Goal: Task Accomplishment & Management: Complete application form

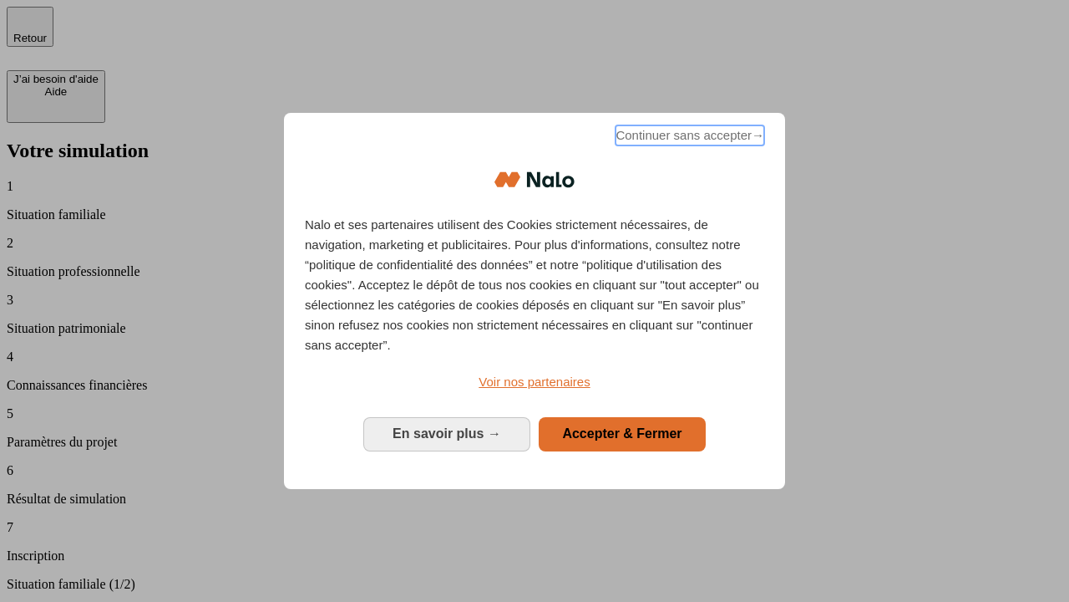
click at [688, 138] on span "Continuer sans accepter →" at bounding box center [690, 135] width 149 height 20
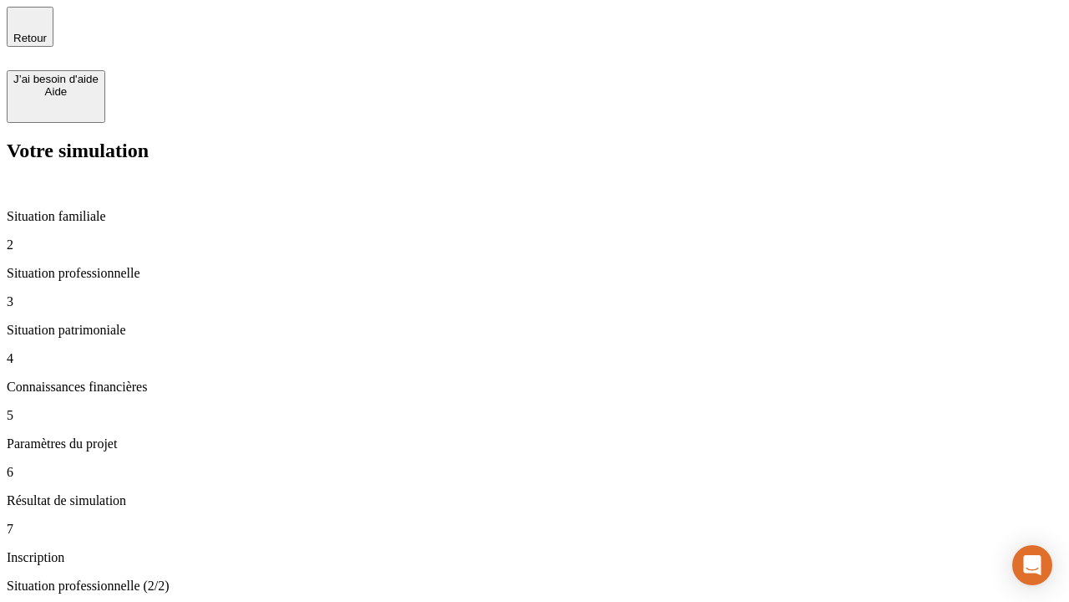
type input "30 000"
type input "40 000"
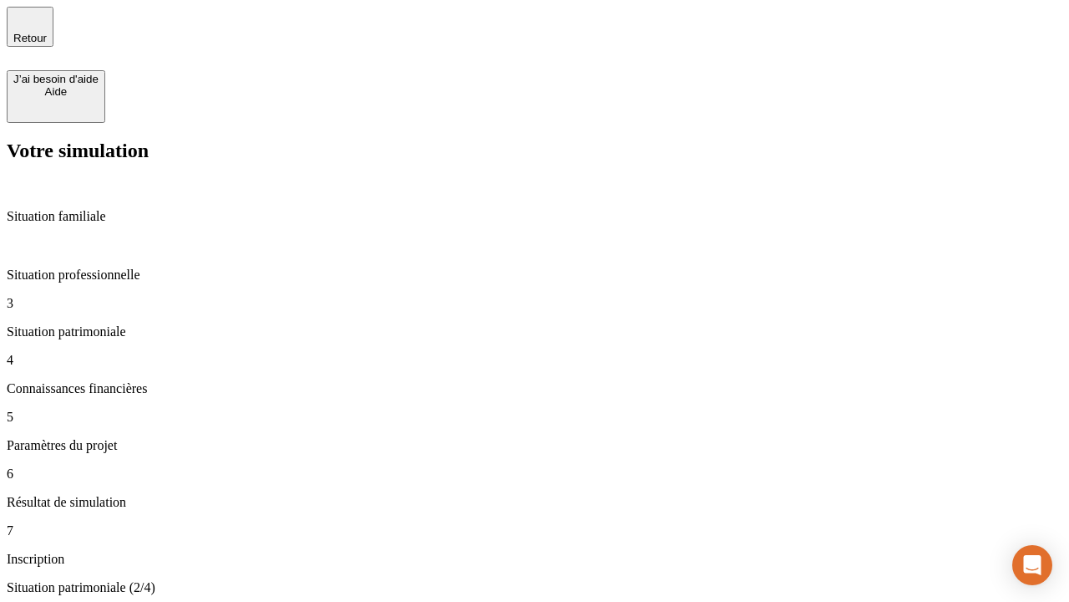
type input "1 100"
type input "20"
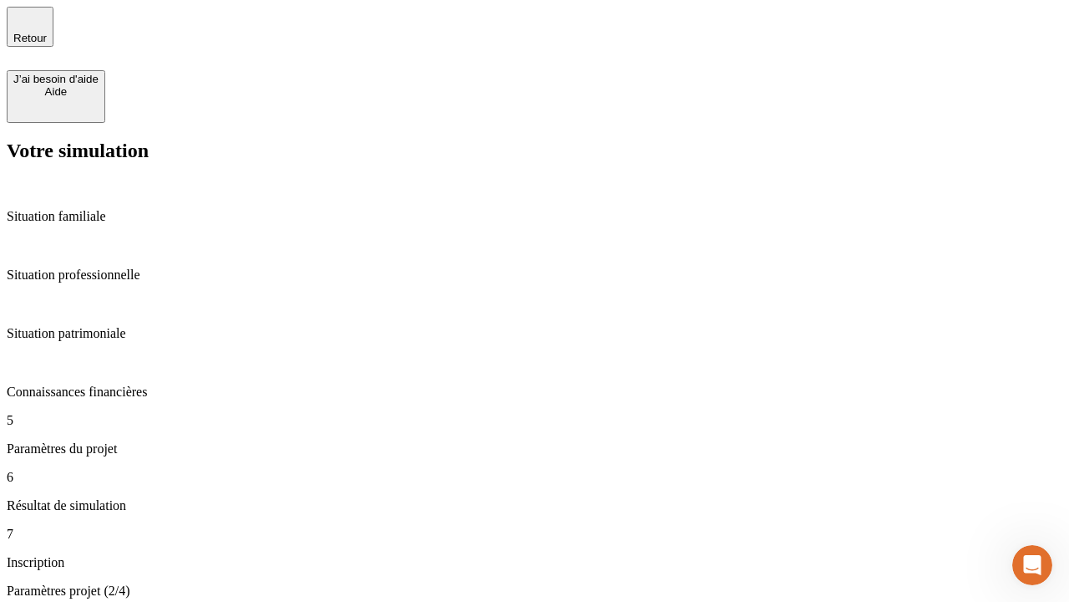
type input "40"
type input "62"
type input "50 000"
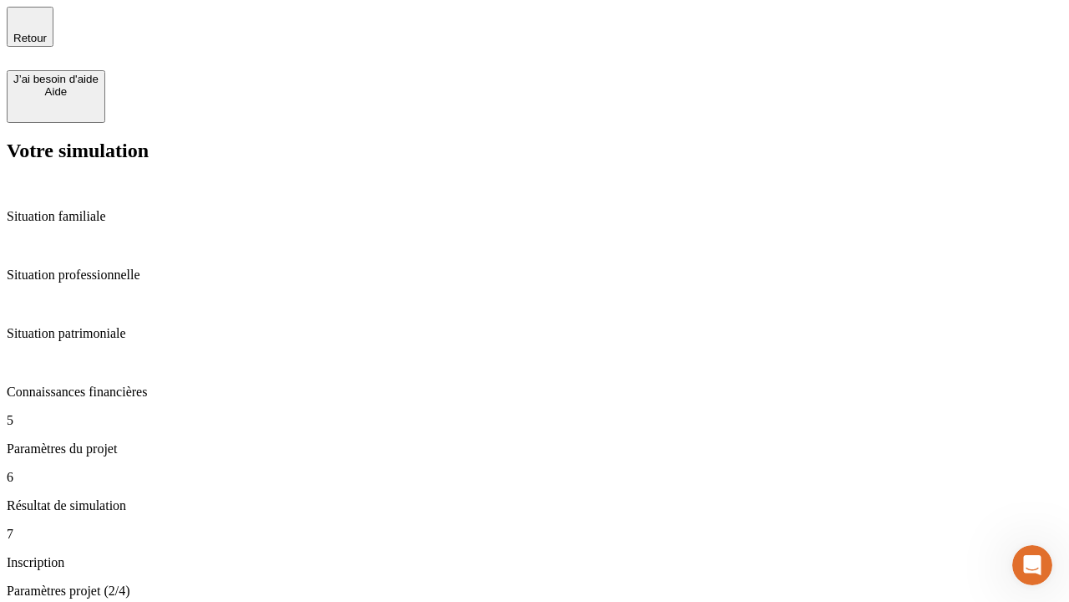
type input "640"
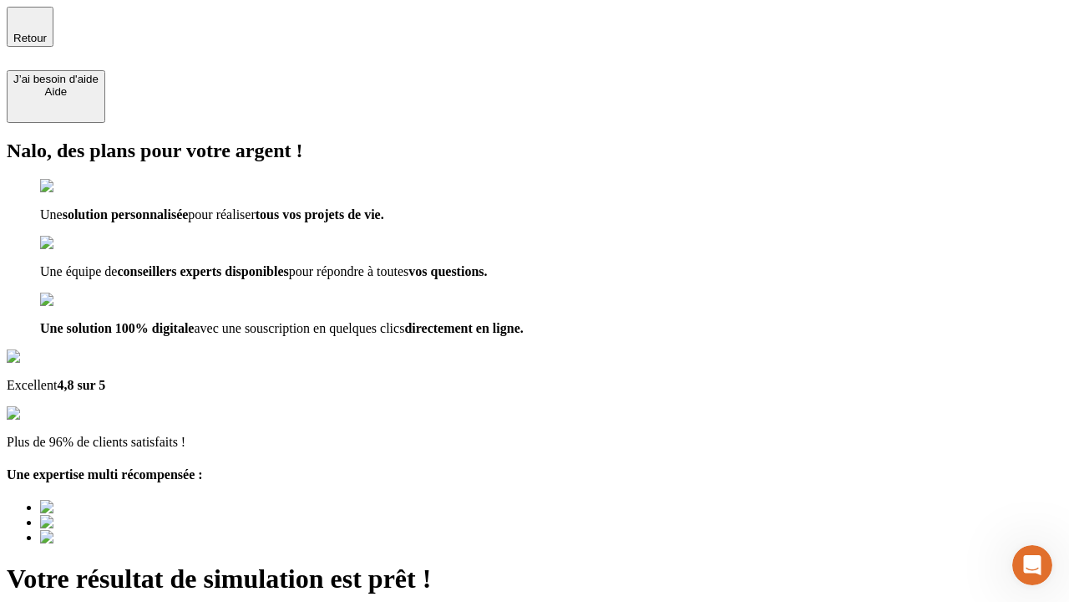
type input "[EMAIL_ADDRESS][DOMAIN_NAME]"
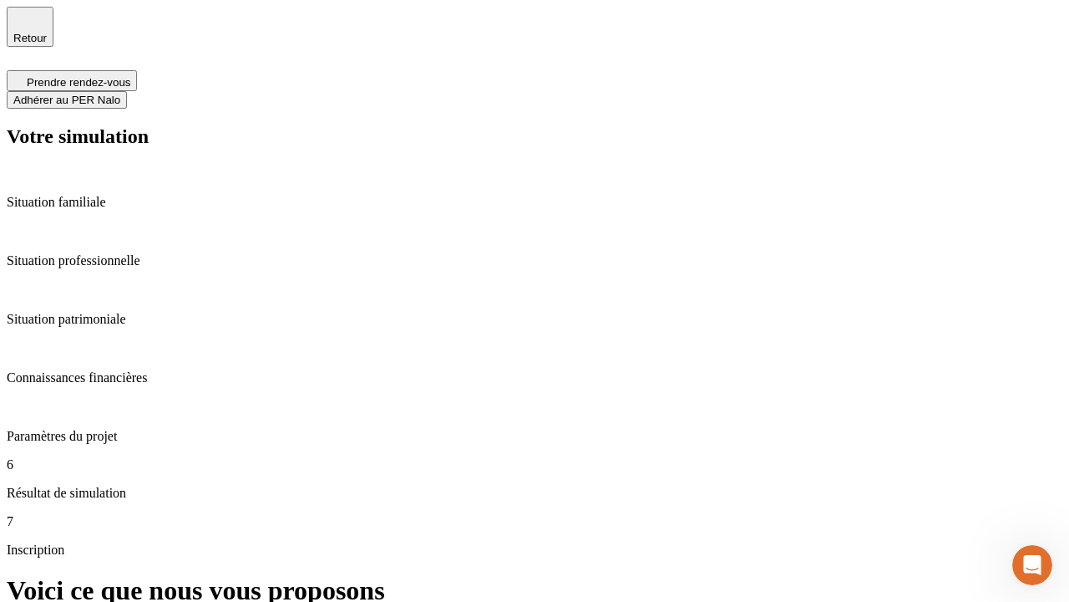
click at [120, 94] on span "Adhérer au PER Nalo" at bounding box center [66, 100] width 107 height 13
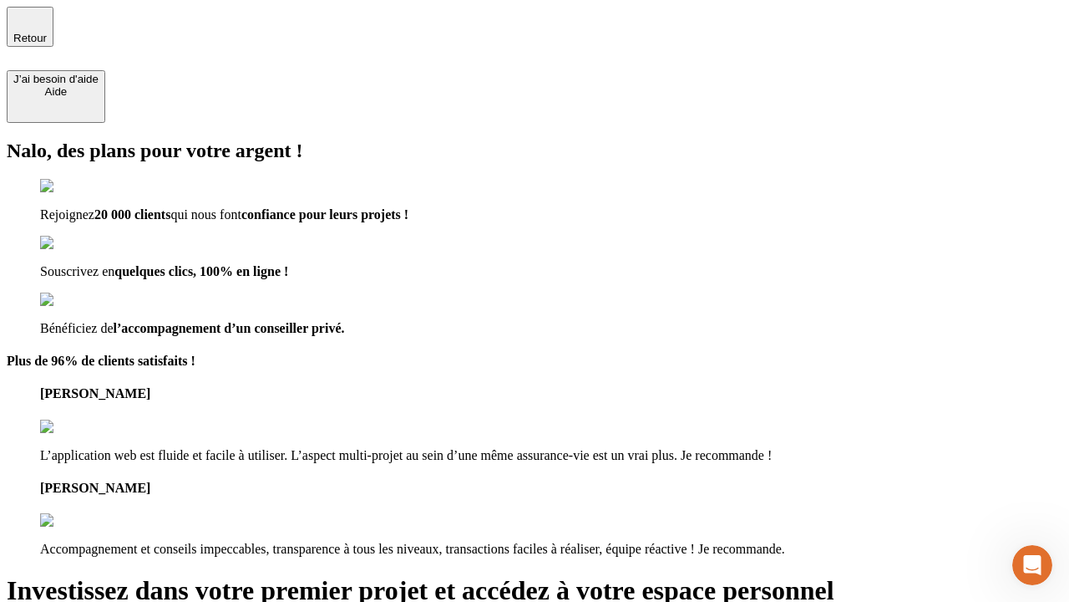
type input "[PERSON_NAME][EMAIL_ADDRESS][DOMAIN_NAME]"
